Goal: Contribute content

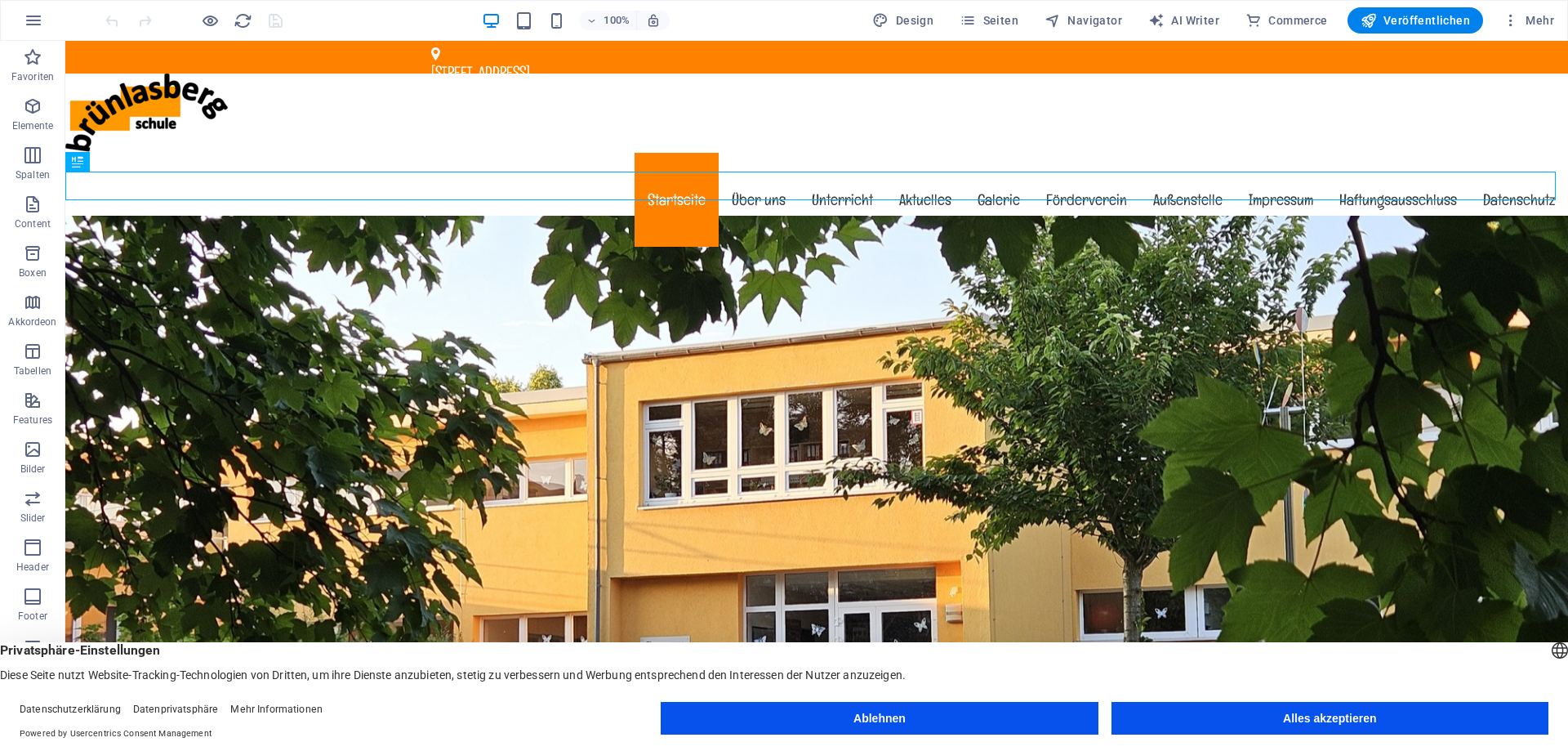
click at [1030, 712] on button "Ablehnen" at bounding box center [879, 719] width 437 height 32
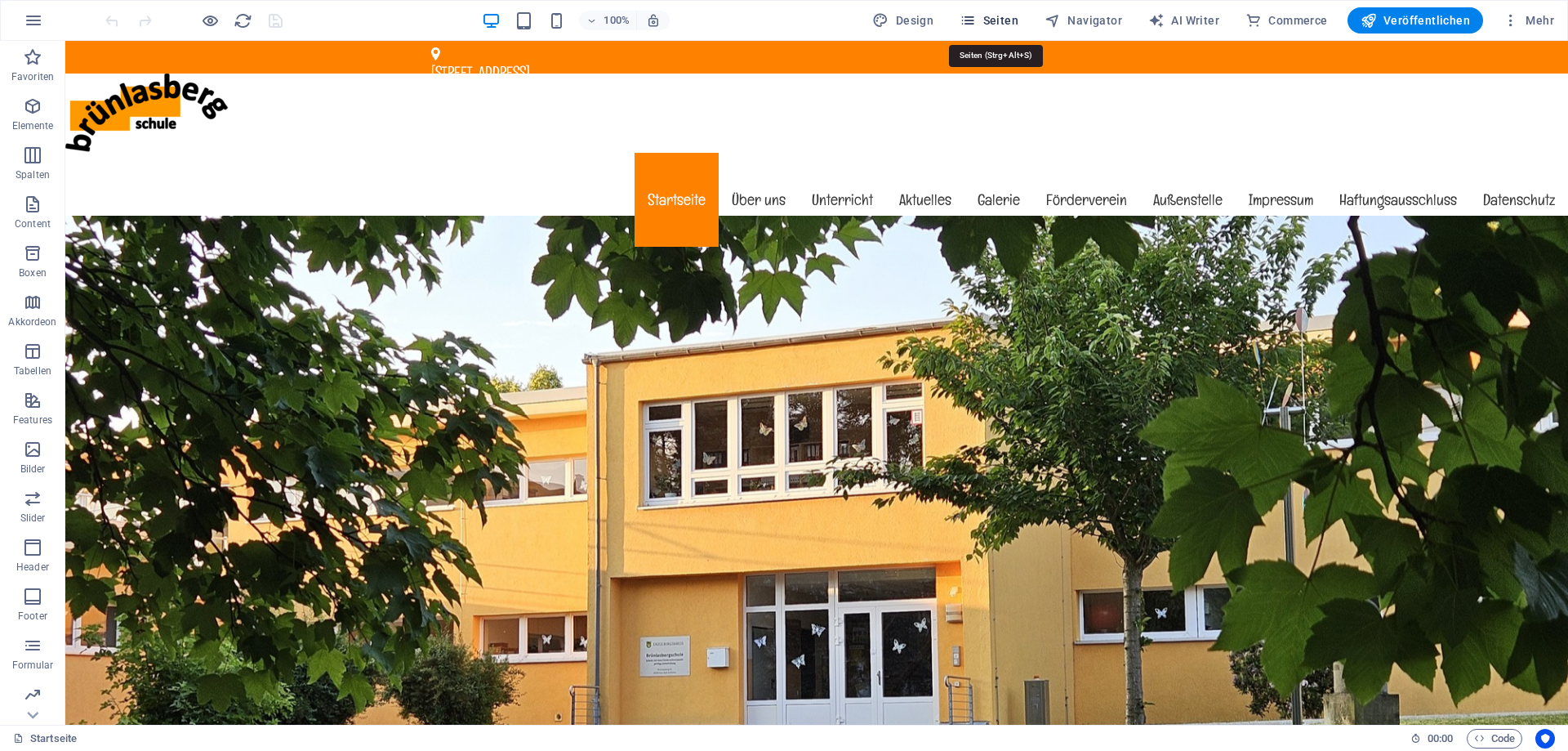
click at [1003, 22] on span "Seiten" at bounding box center [989, 21] width 59 height 16
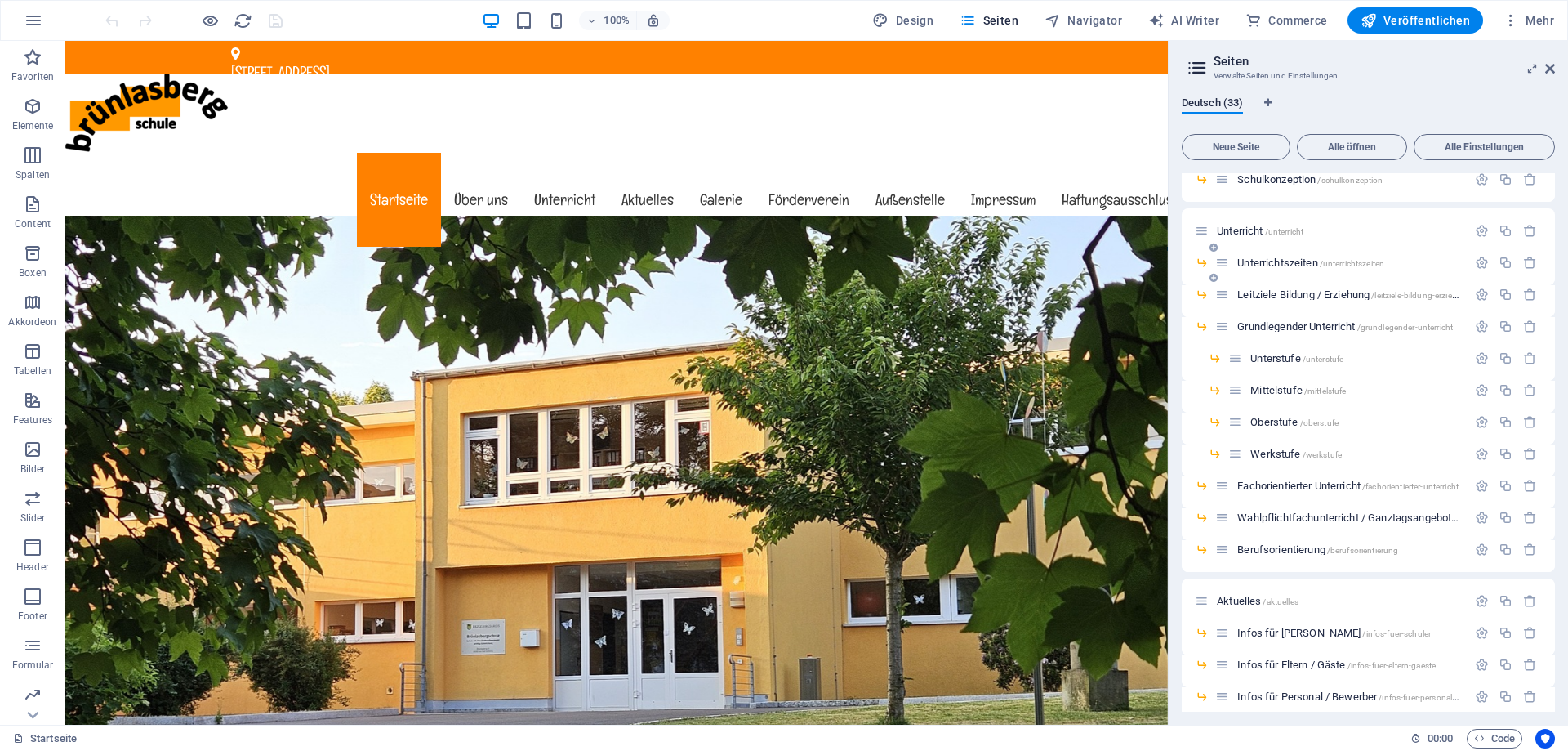
scroll to position [245, 0]
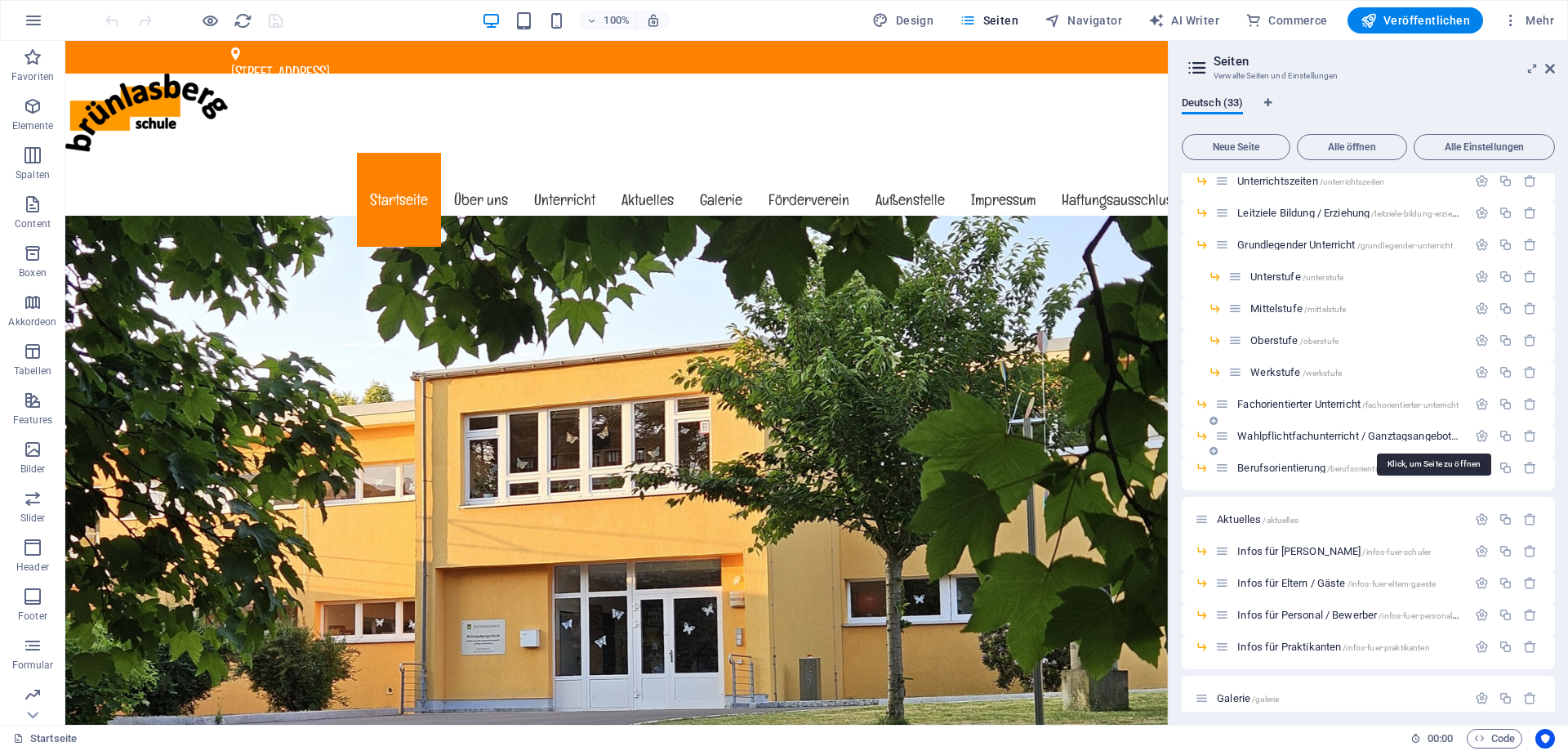
click at [1367, 433] on span "Wahlpflichtfachunterricht / Ganztagsangebote /wahlpflichtfachunterricht-ganztag…" at bounding box center [1431, 436] width 388 height 13
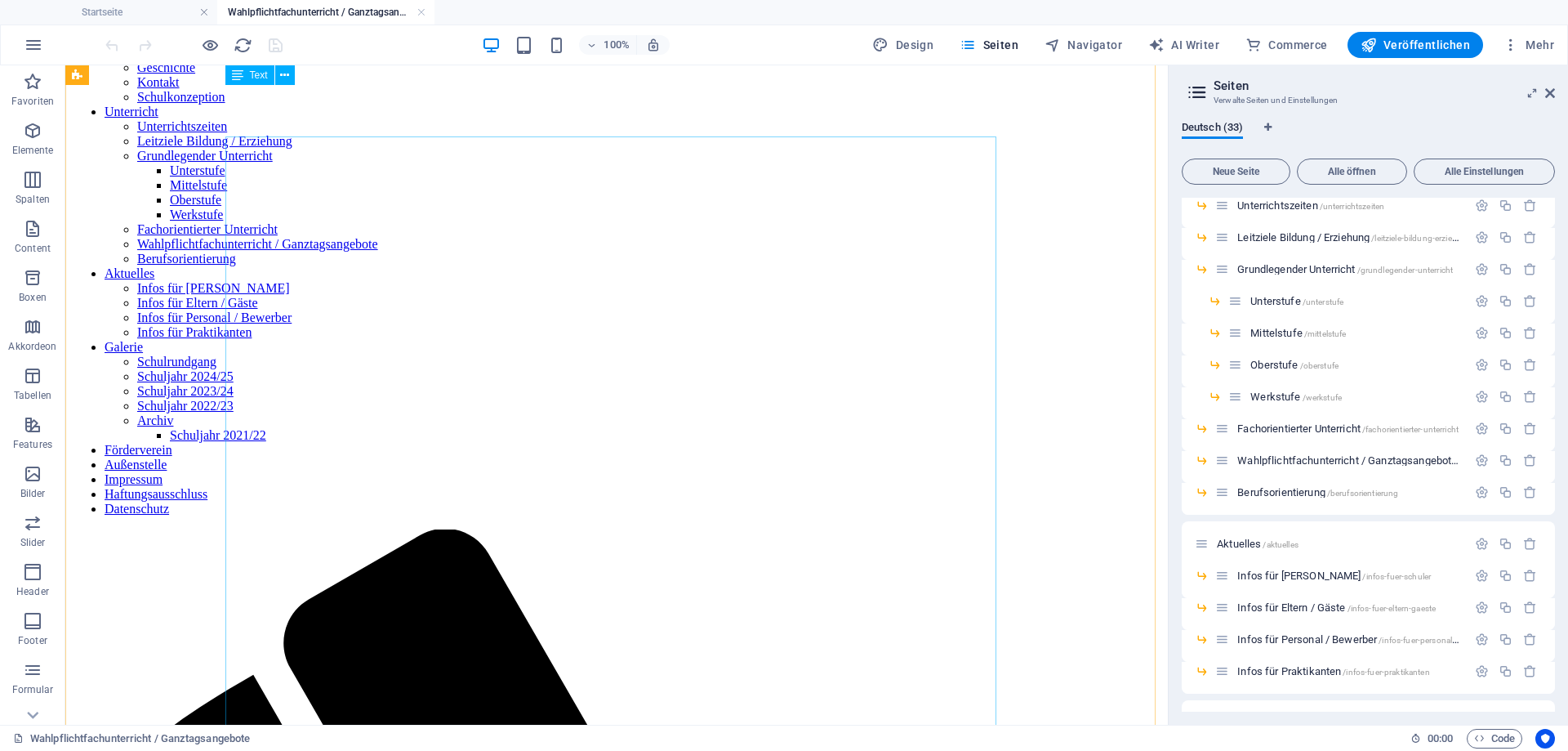
scroll to position [133, 0]
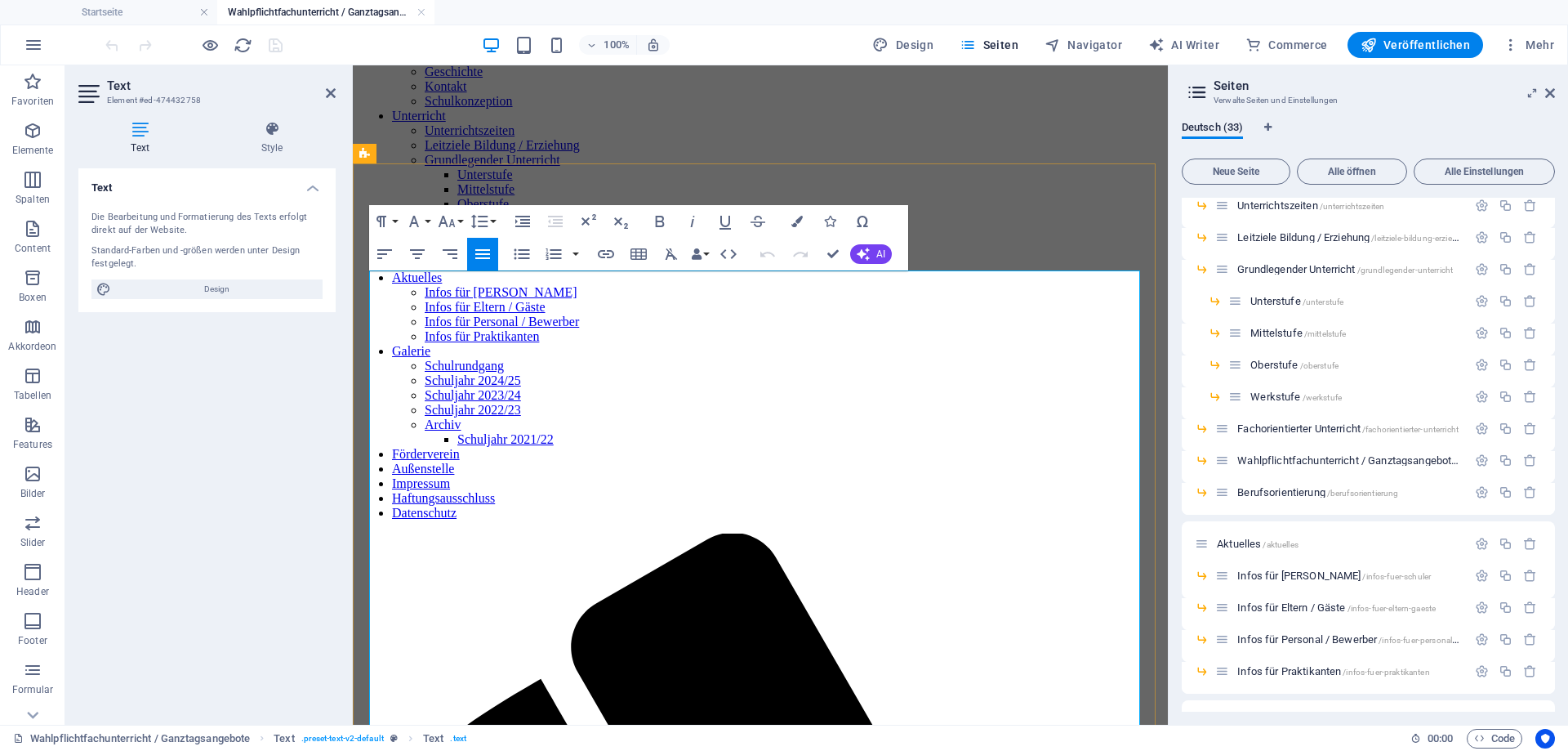
scroll to position [0, 0]
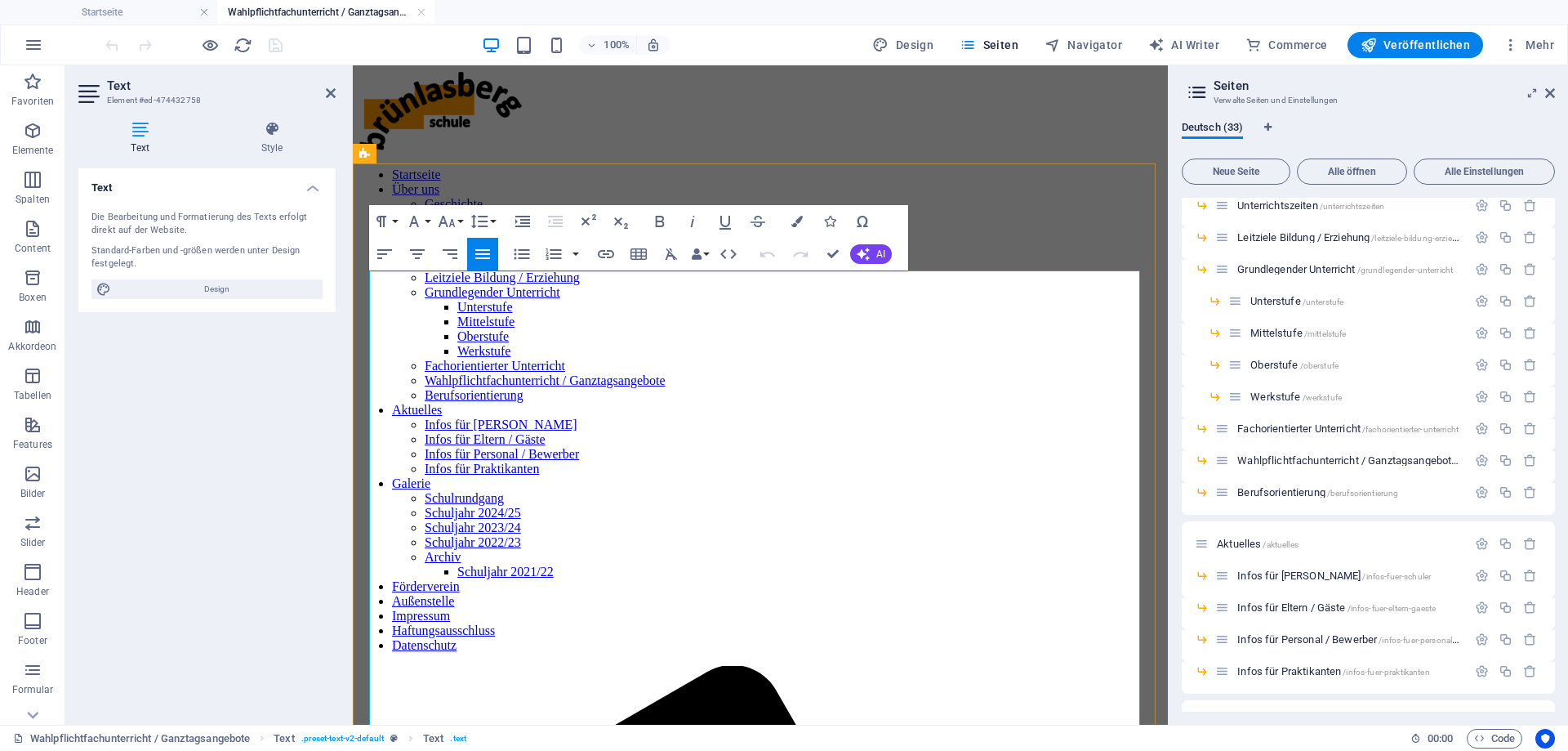
drag, startPoint x: 1112, startPoint y: 477, endPoint x: 1138, endPoint y: 493, distance: 30.5
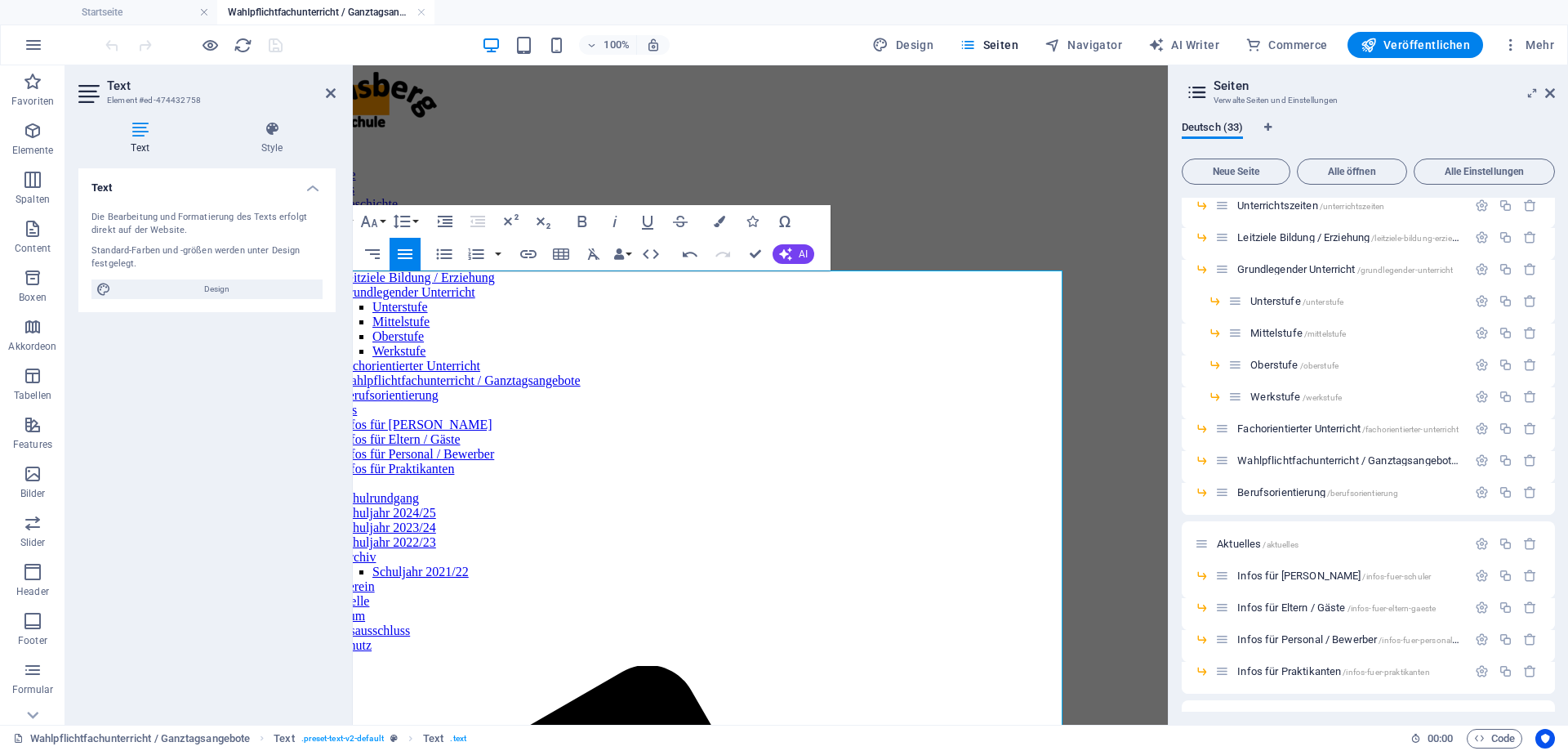
scroll to position [0, 89]
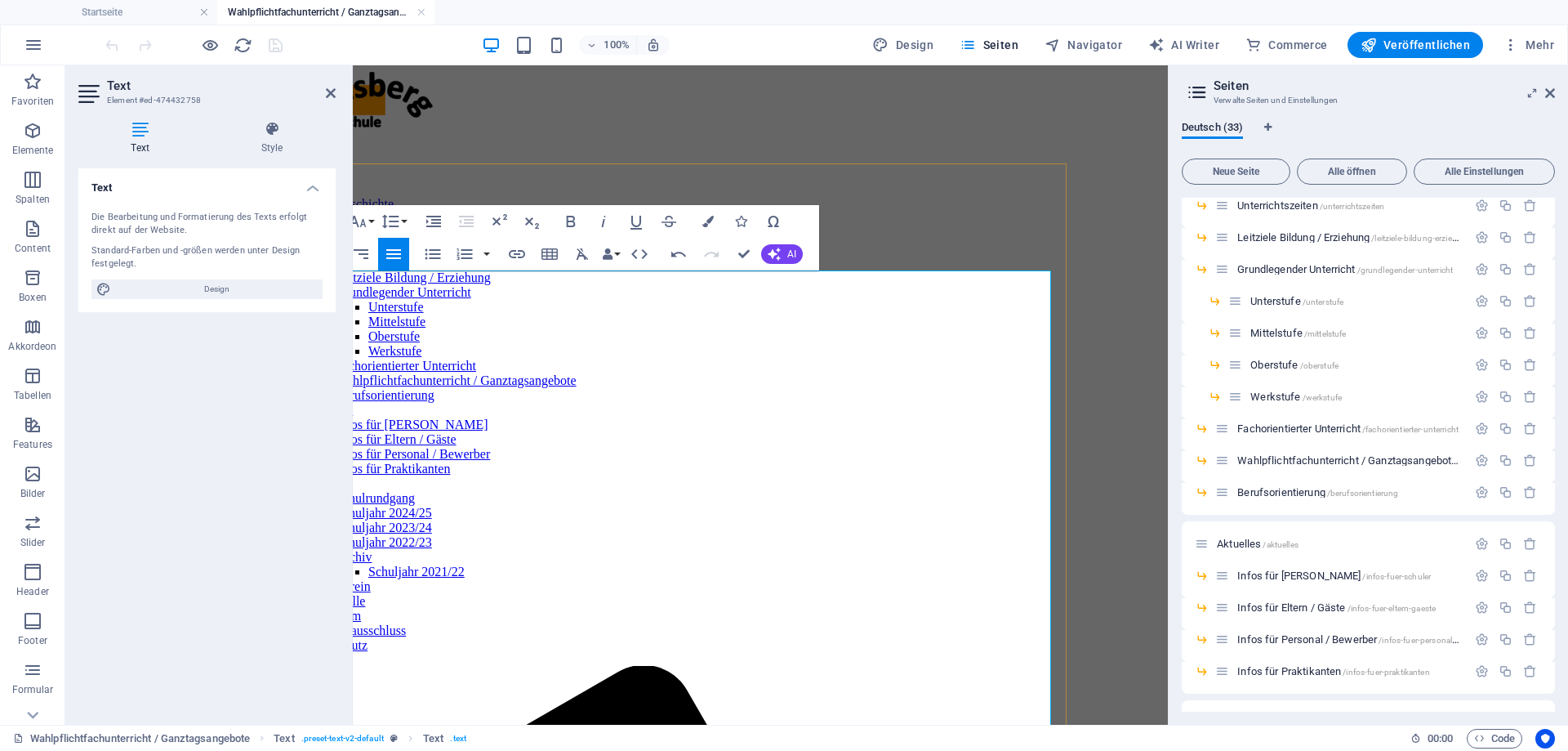
drag, startPoint x: 943, startPoint y: 480, endPoint x: 1038, endPoint y: 503, distance: 97.7
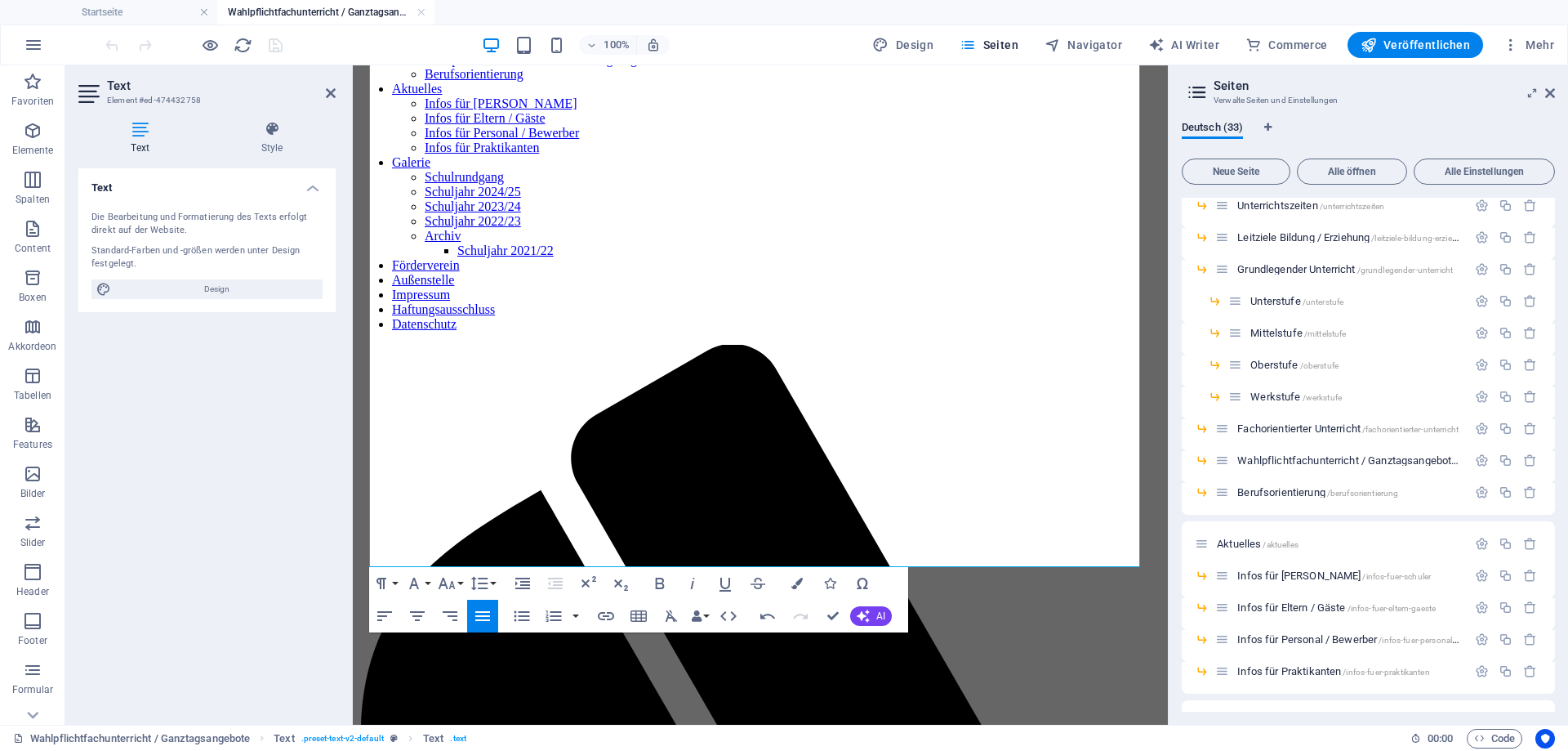
scroll to position [327, 0]
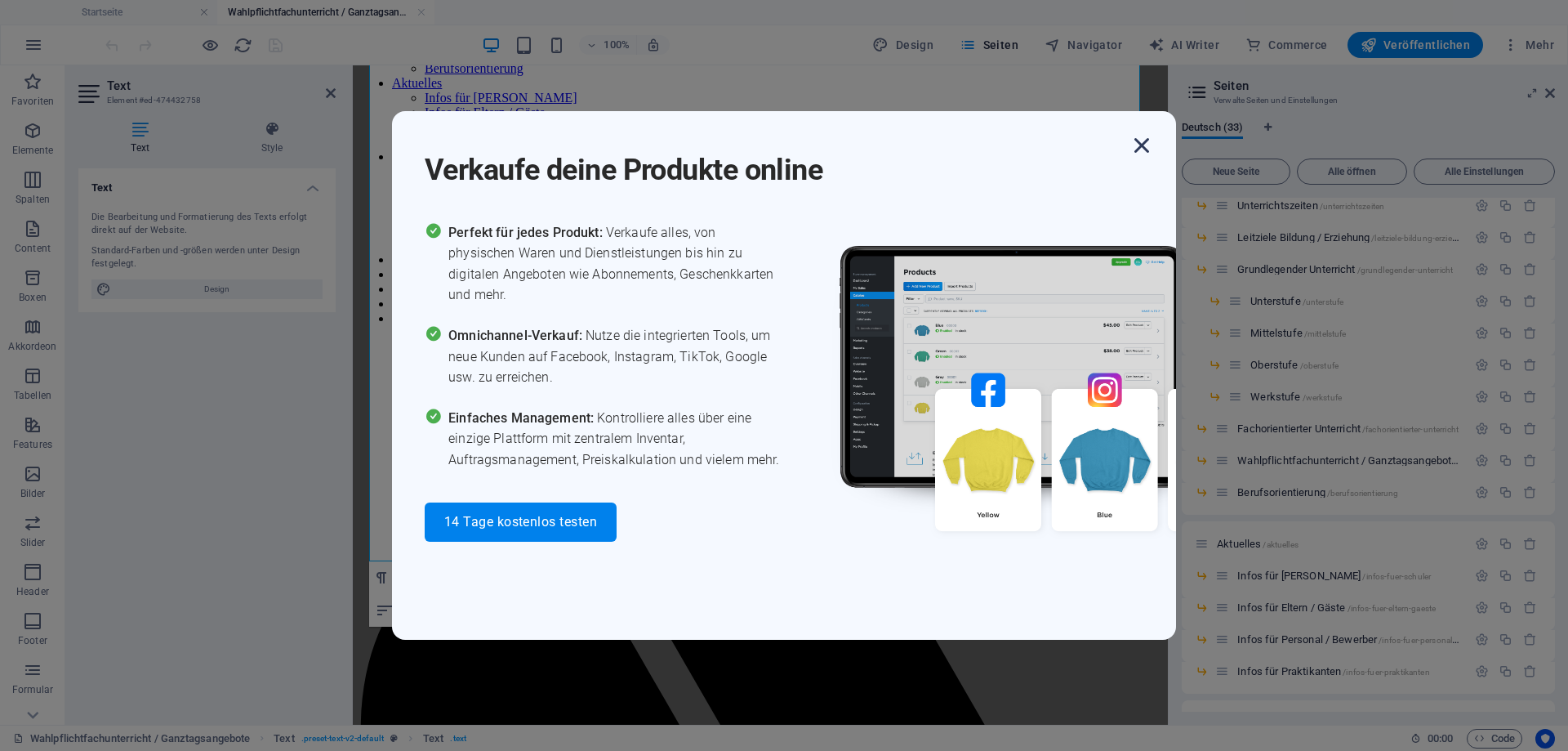
click at [1150, 158] on icon "button" at bounding box center [1142, 145] width 30 height 30
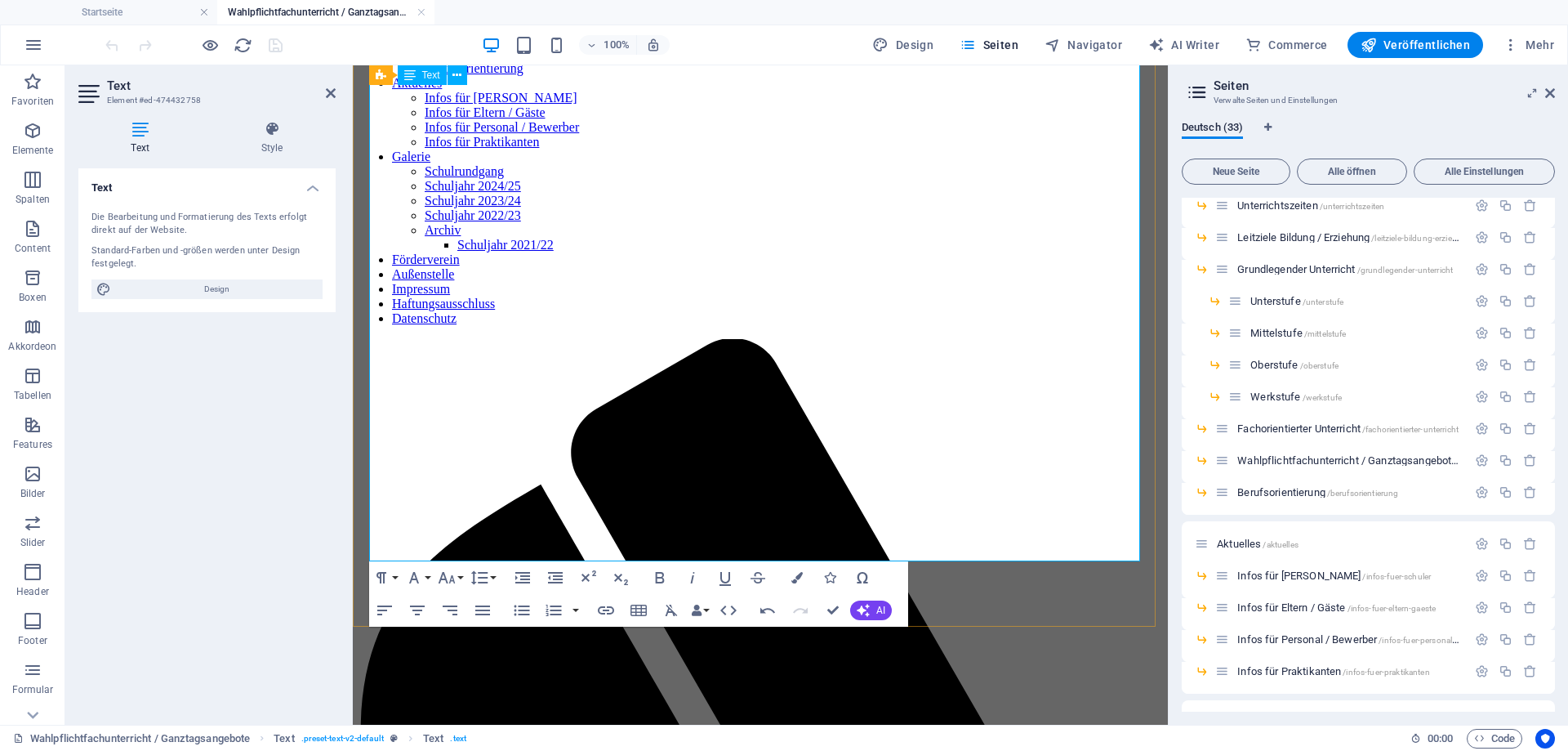
drag, startPoint x: 385, startPoint y: 459, endPoint x: 799, endPoint y: 470, distance: 414.1
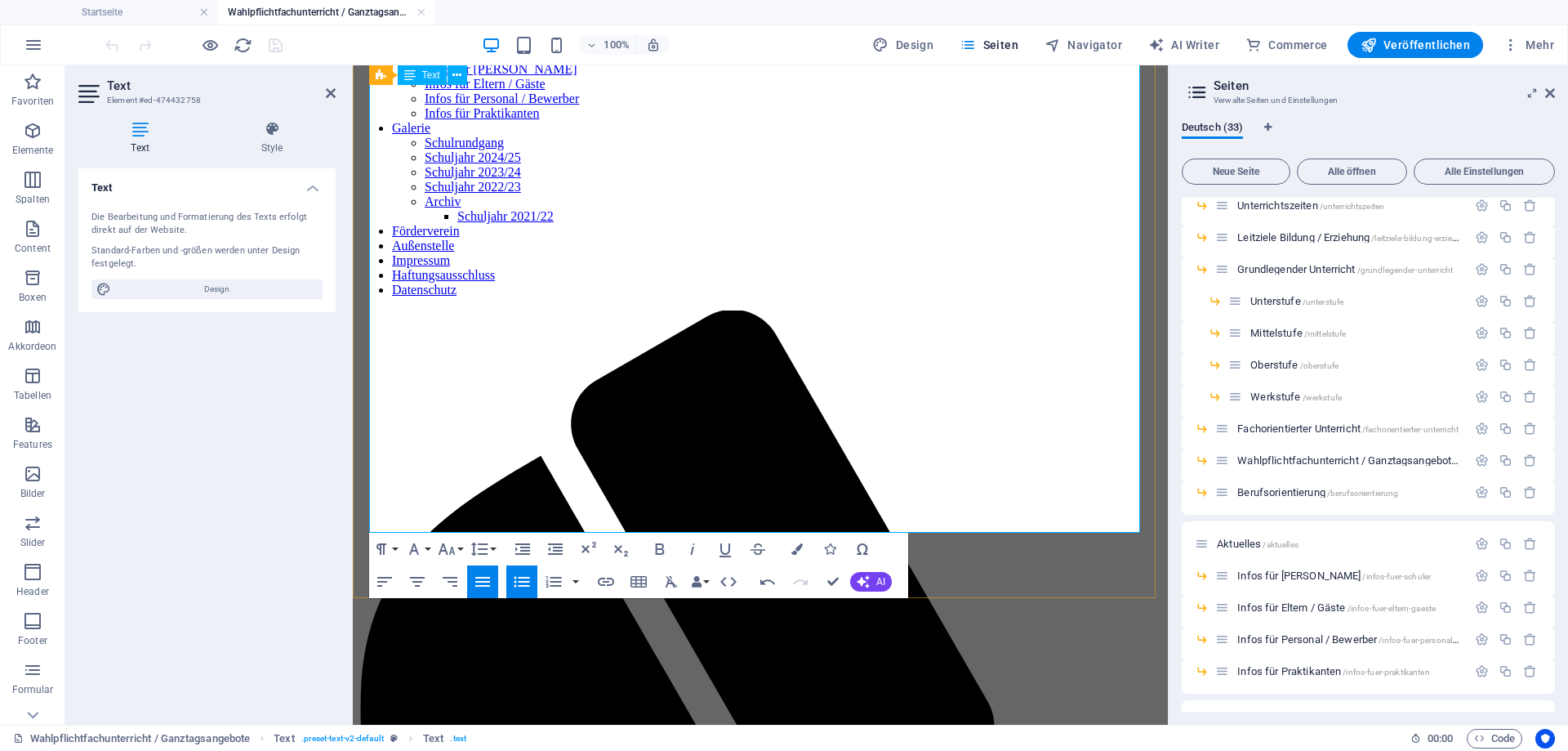
drag, startPoint x: 386, startPoint y: 497, endPoint x: 568, endPoint y: 496, distance: 182.0
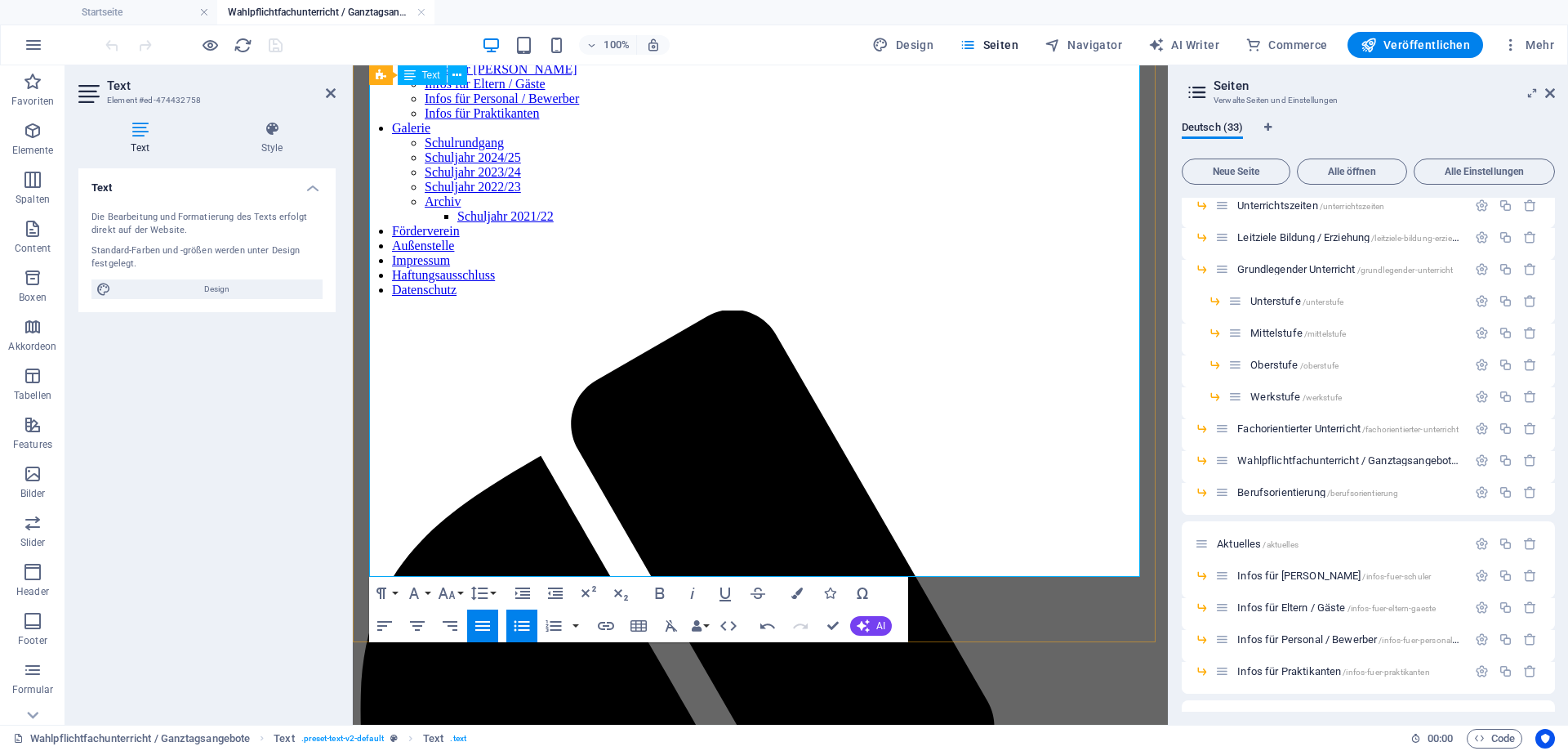
drag, startPoint x: 548, startPoint y: 257, endPoint x: 385, endPoint y: 255, distance: 163.0
drag, startPoint x: 483, startPoint y: 296, endPoint x: 417, endPoint y: 294, distance: 66.0
click at [861, 625] on icon "button" at bounding box center [863, 626] width 14 height 14
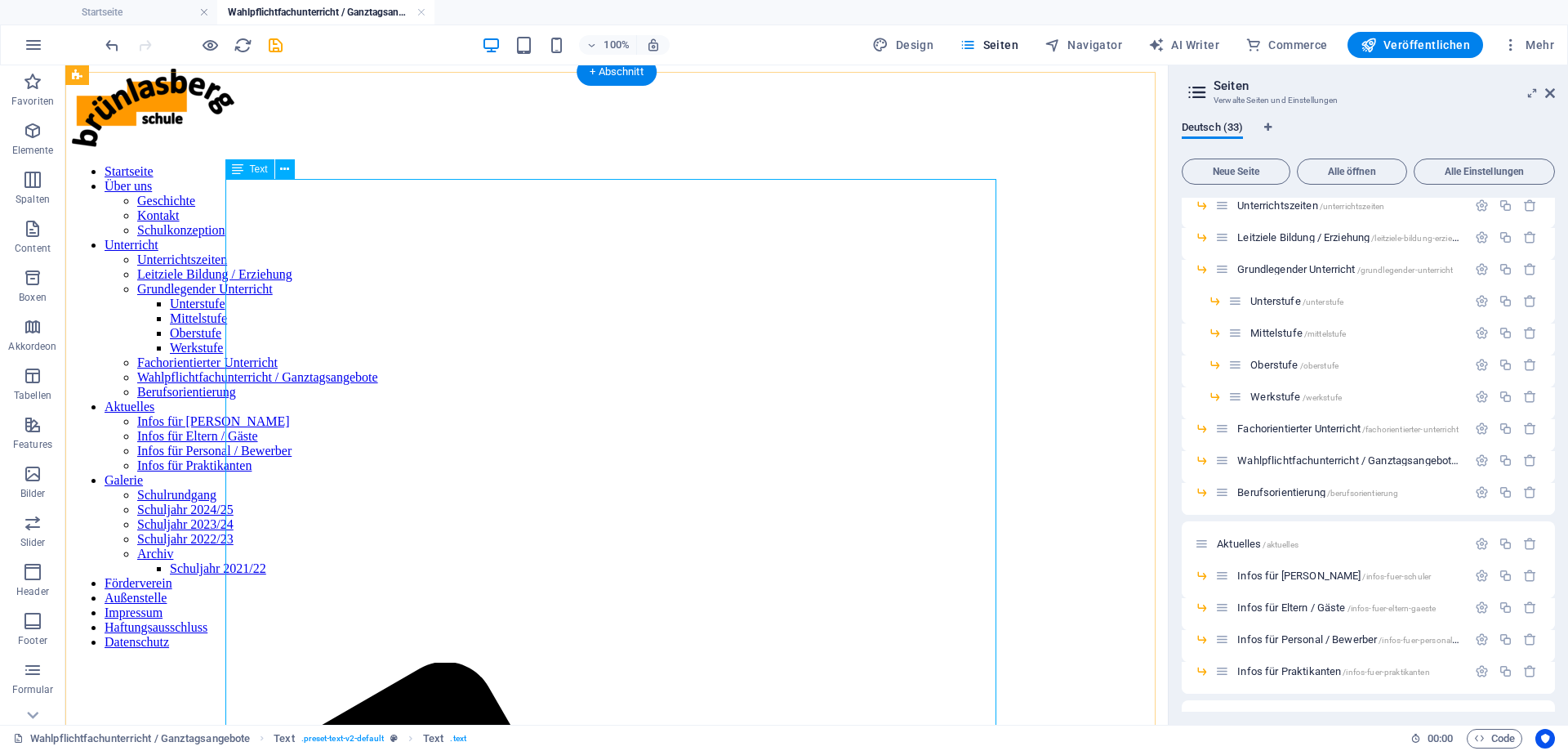
scroll to position [0, 0]
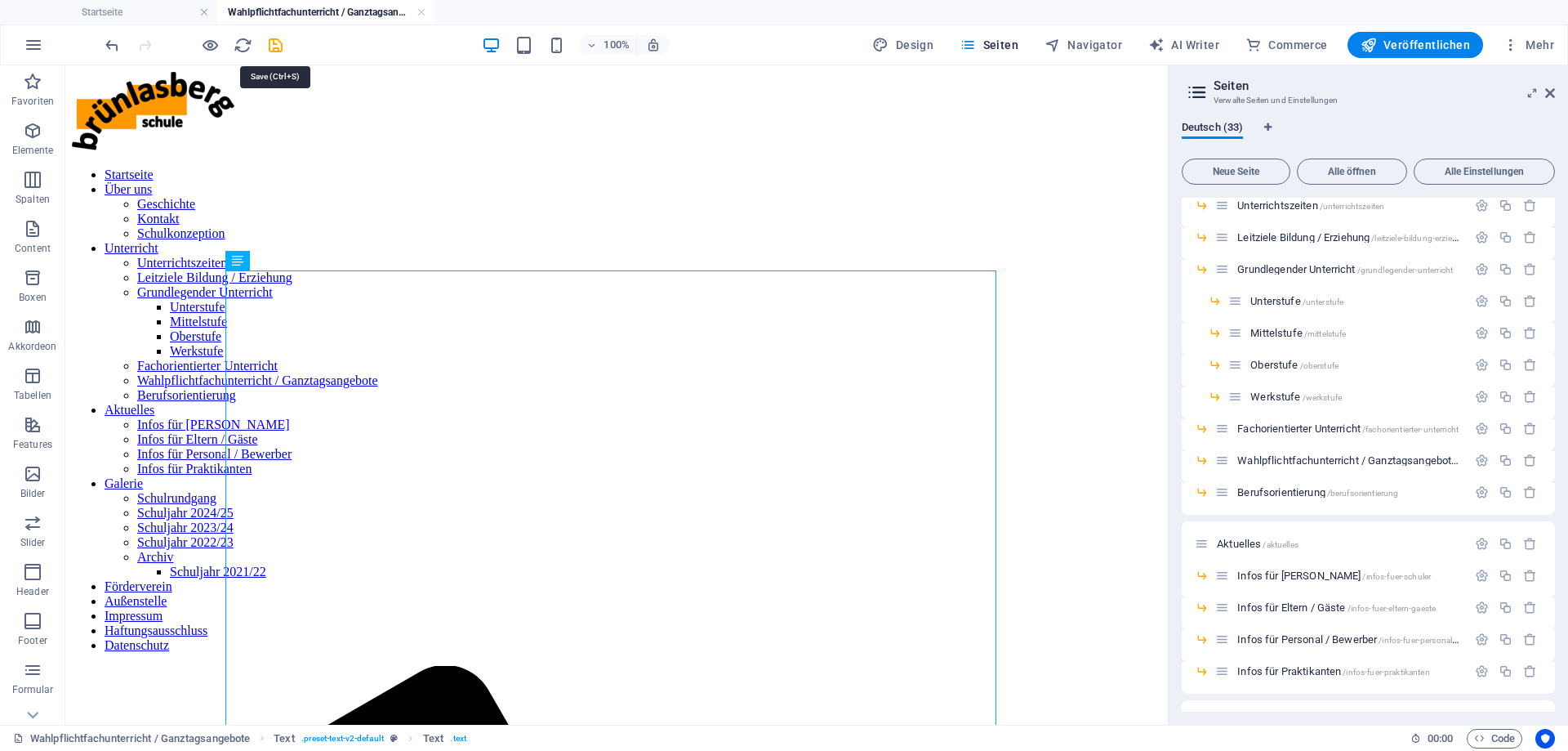
click at [273, 47] on icon "save" at bounding box center [276, 45] width 19 height 19
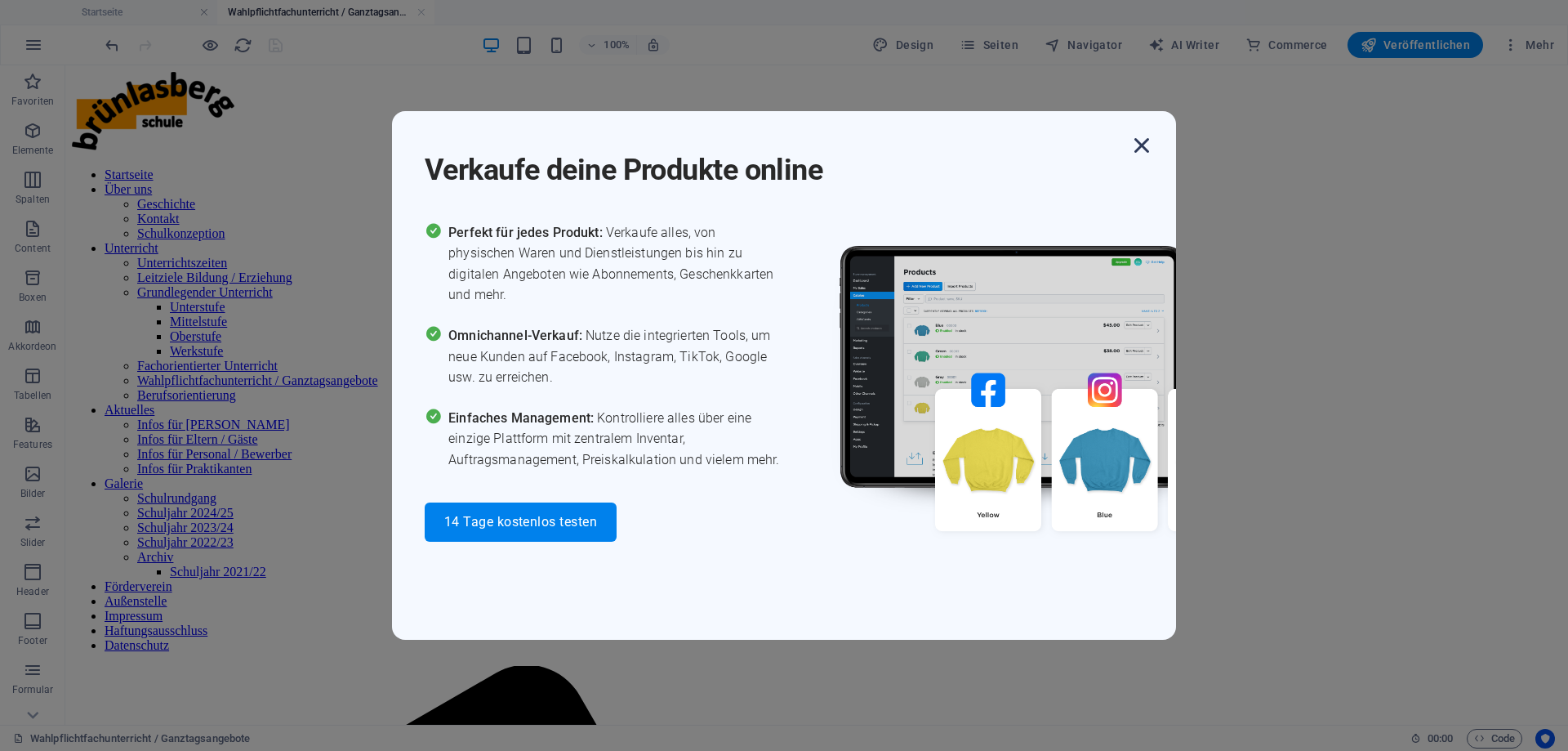
drag, startPoint x: 1134, startPoint y: 160, endPoint x: 1146, endPoint y: 156, distance: 12.6
click at [1138, 159] on icon "button" at bounding box center [1142, 145] width 30 height 30
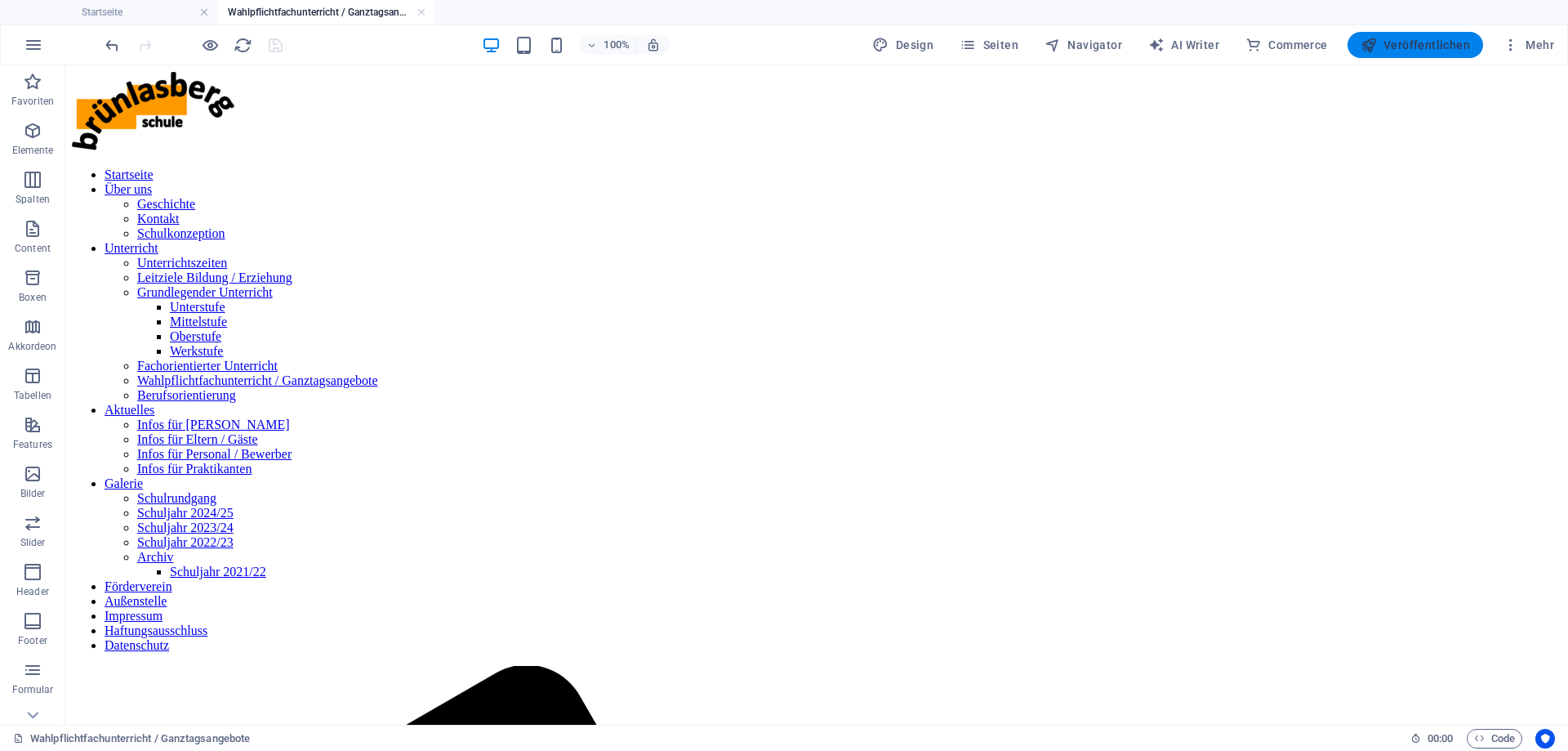
click at [1416, 46] on span "Veröffentlichen" at bounding box center [1415, 45] width 109 height 16
